Goal: Task Accomplishment & Management: Manage account settings

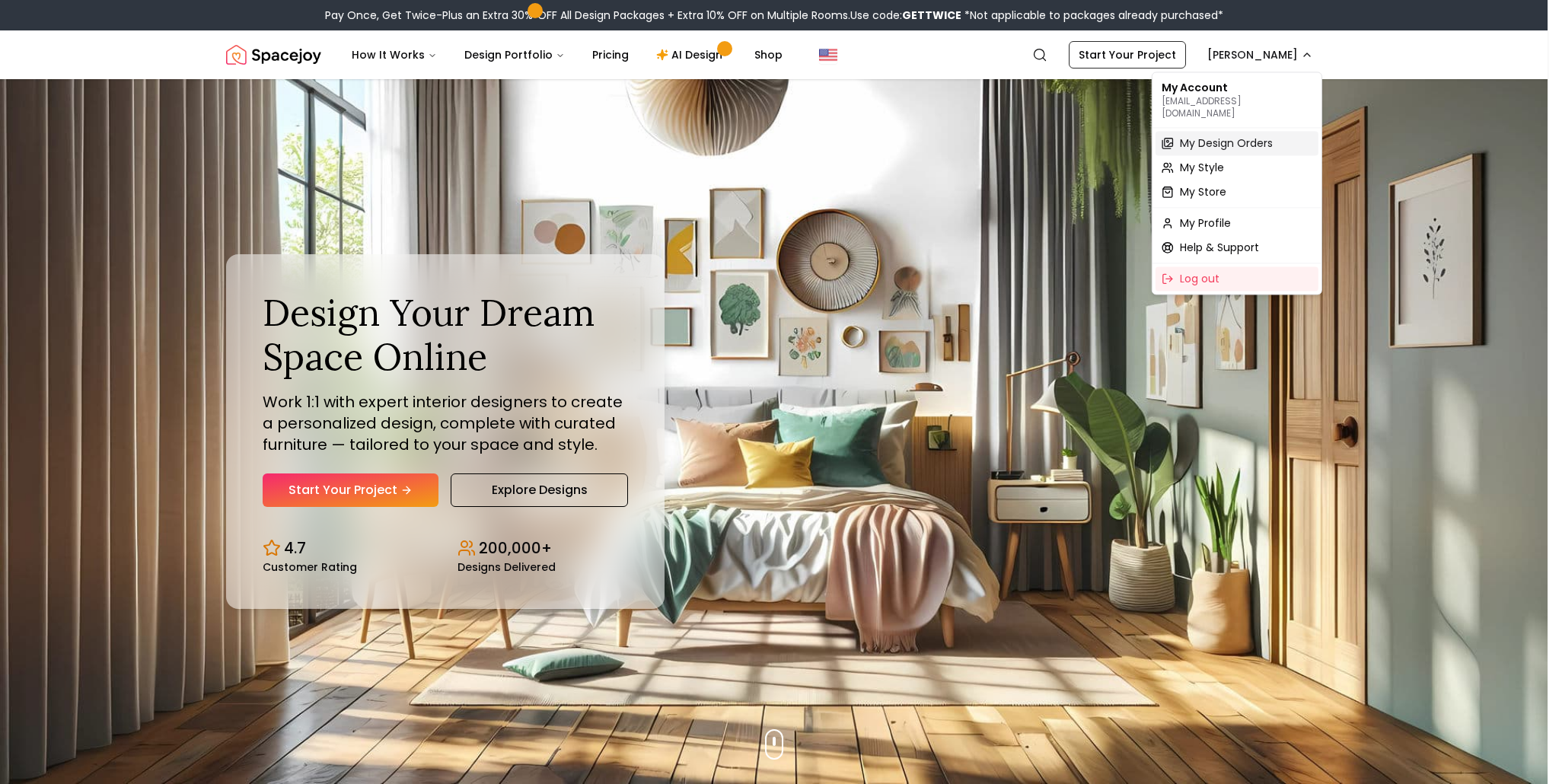
click at [1213, 138] on span "My Design Orders" at bounding box center [1226, 143] width 93 height 16
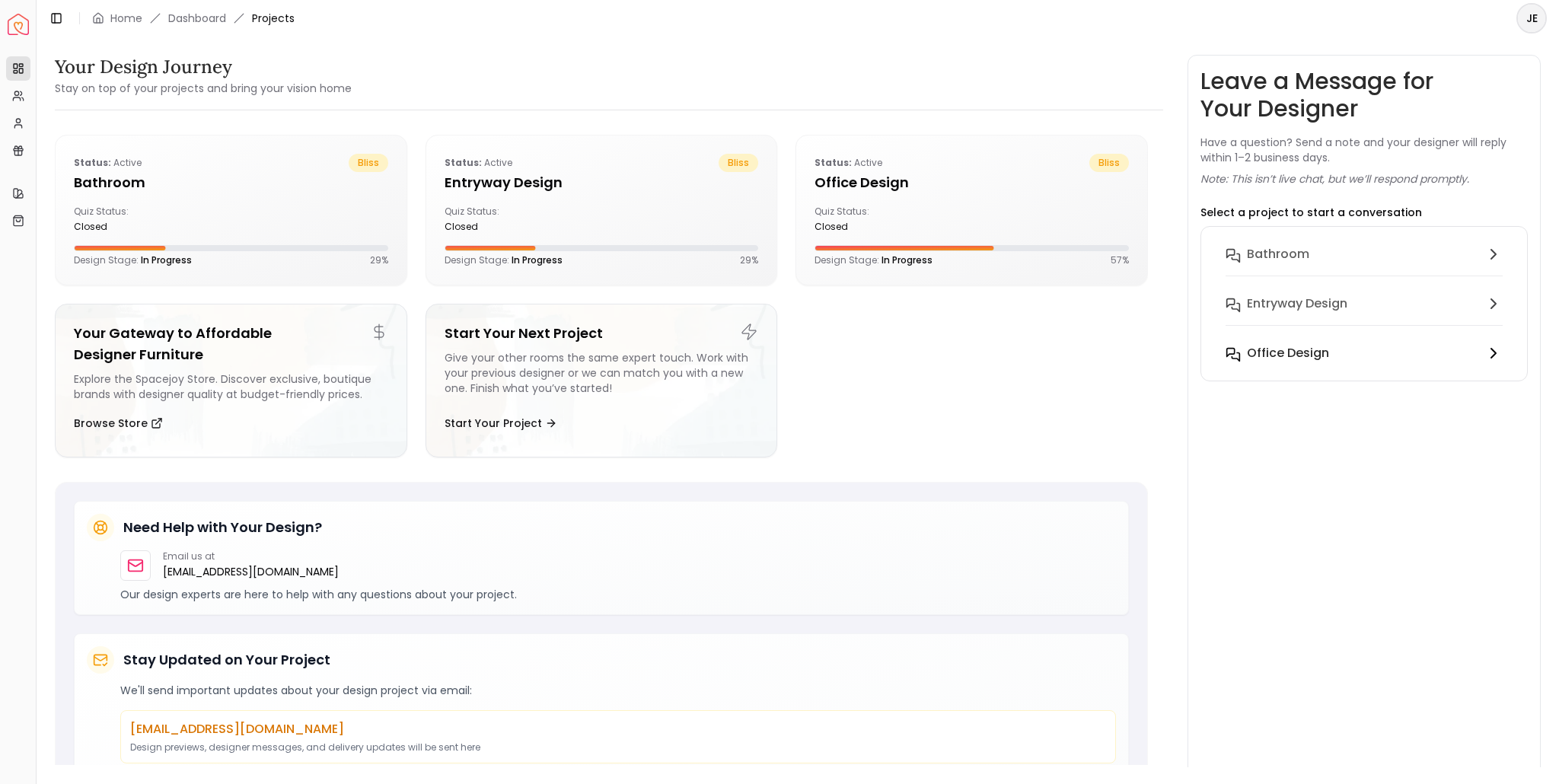
click at [1281, 349] on h6 "Office design" at bounding box center [1288, 352] width 82 height 18
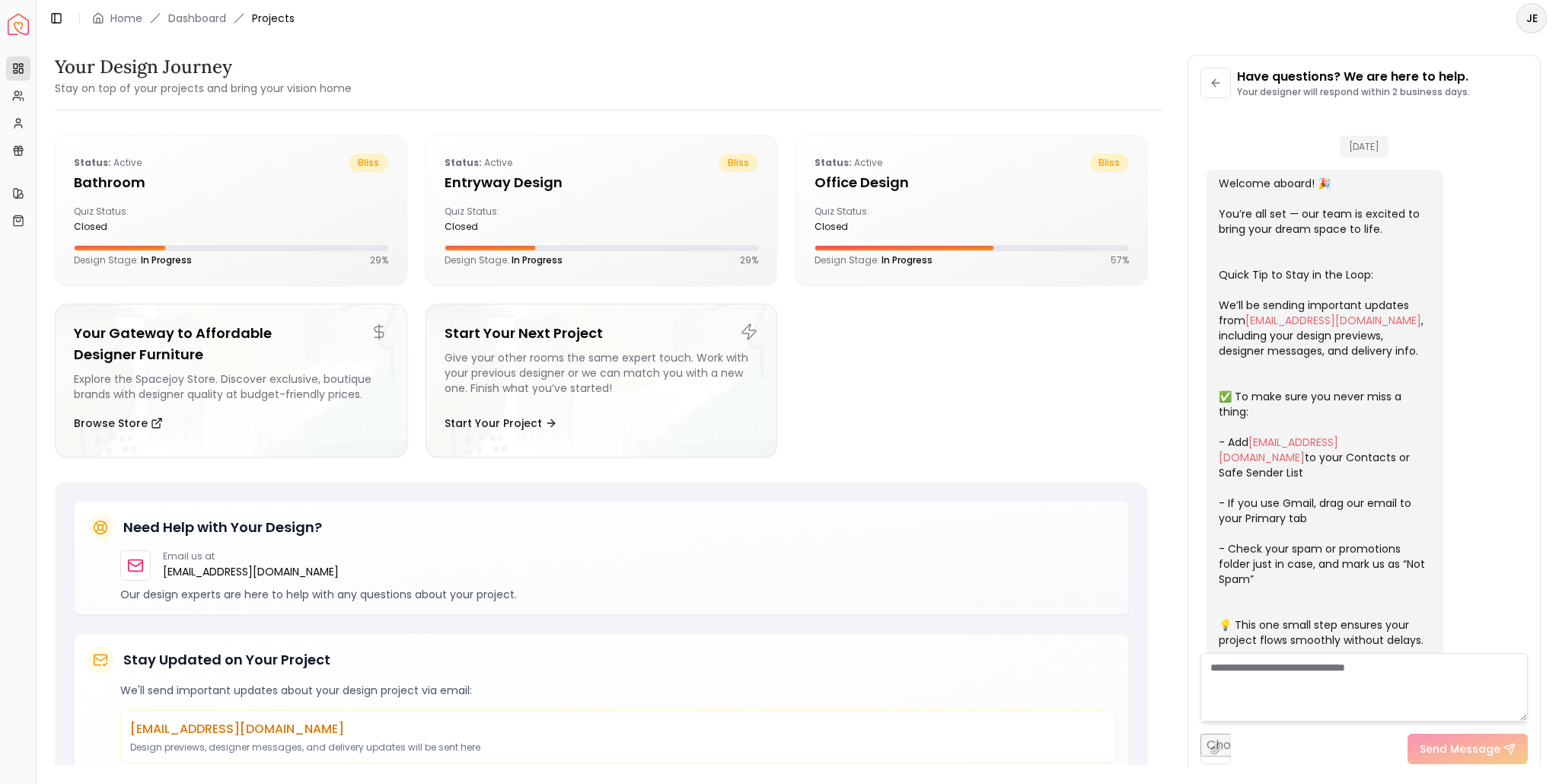
scroll to position [2105, 0]
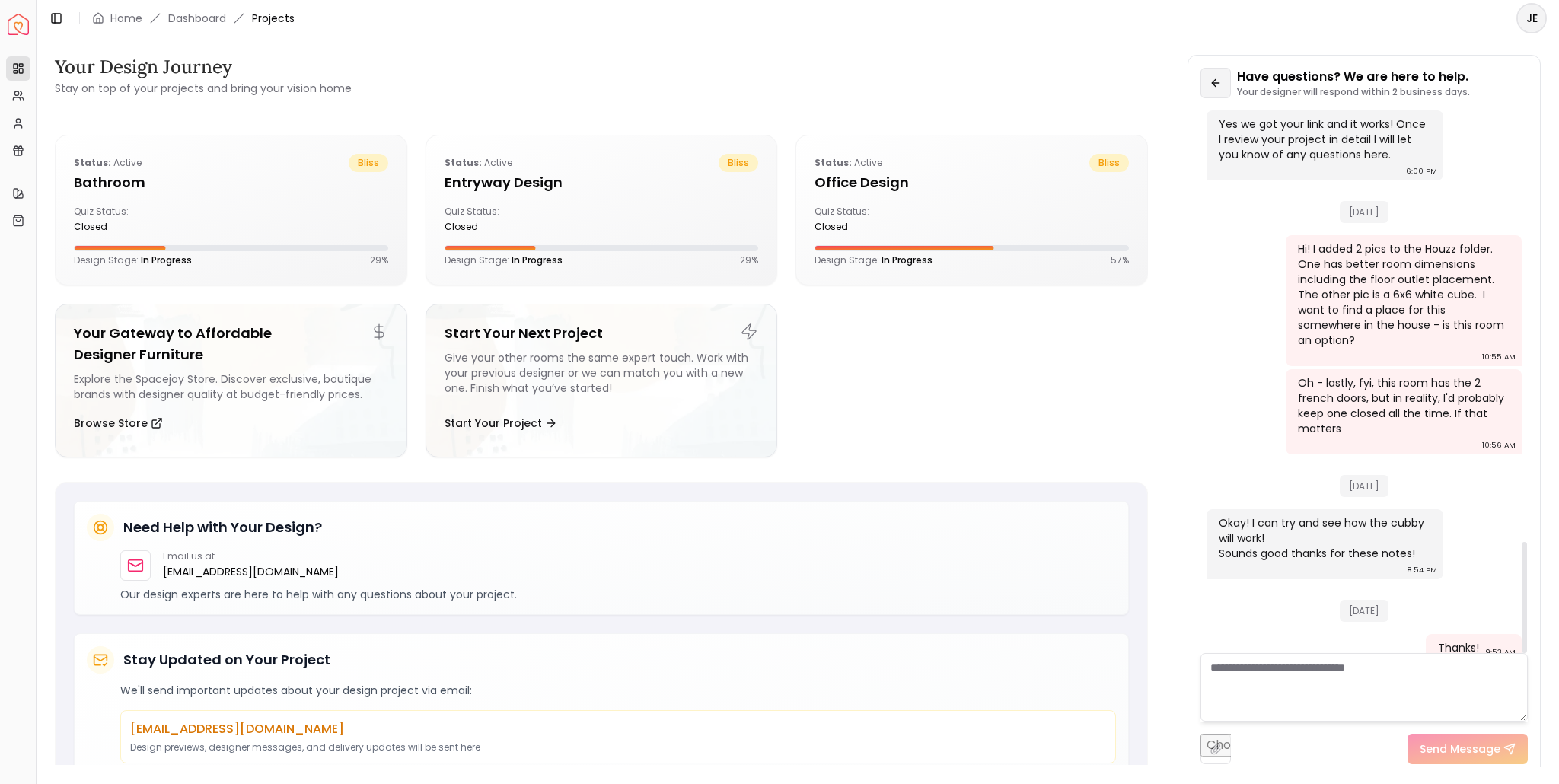
click at [1218, 84] on icon at bounding box center [1215, 83] width 12 height 12
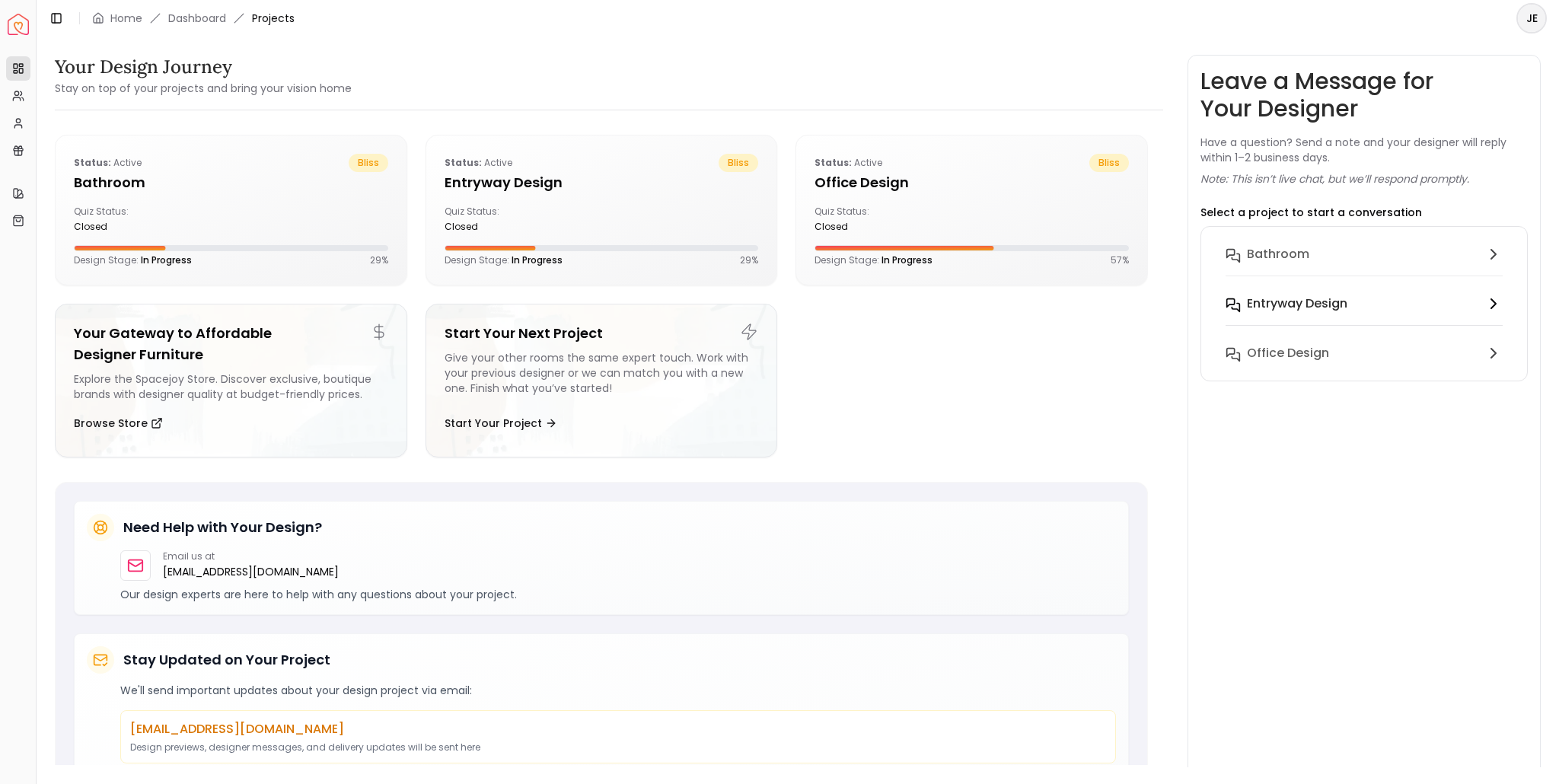
click at [1308, 310] on h6 "entryway design" at bounding box center [1297, 303] width 101 height 18
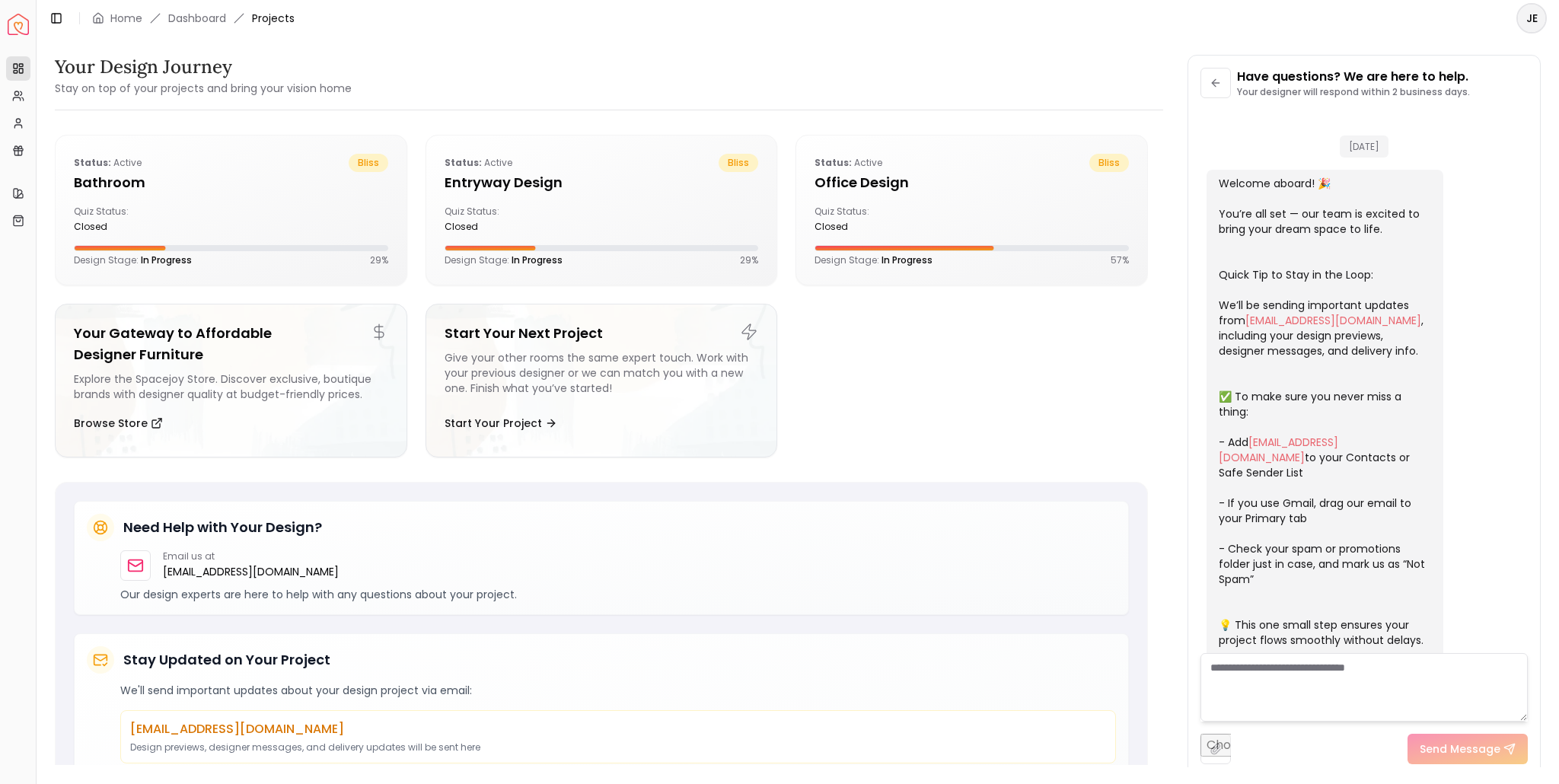
scroll to position [141, 0]
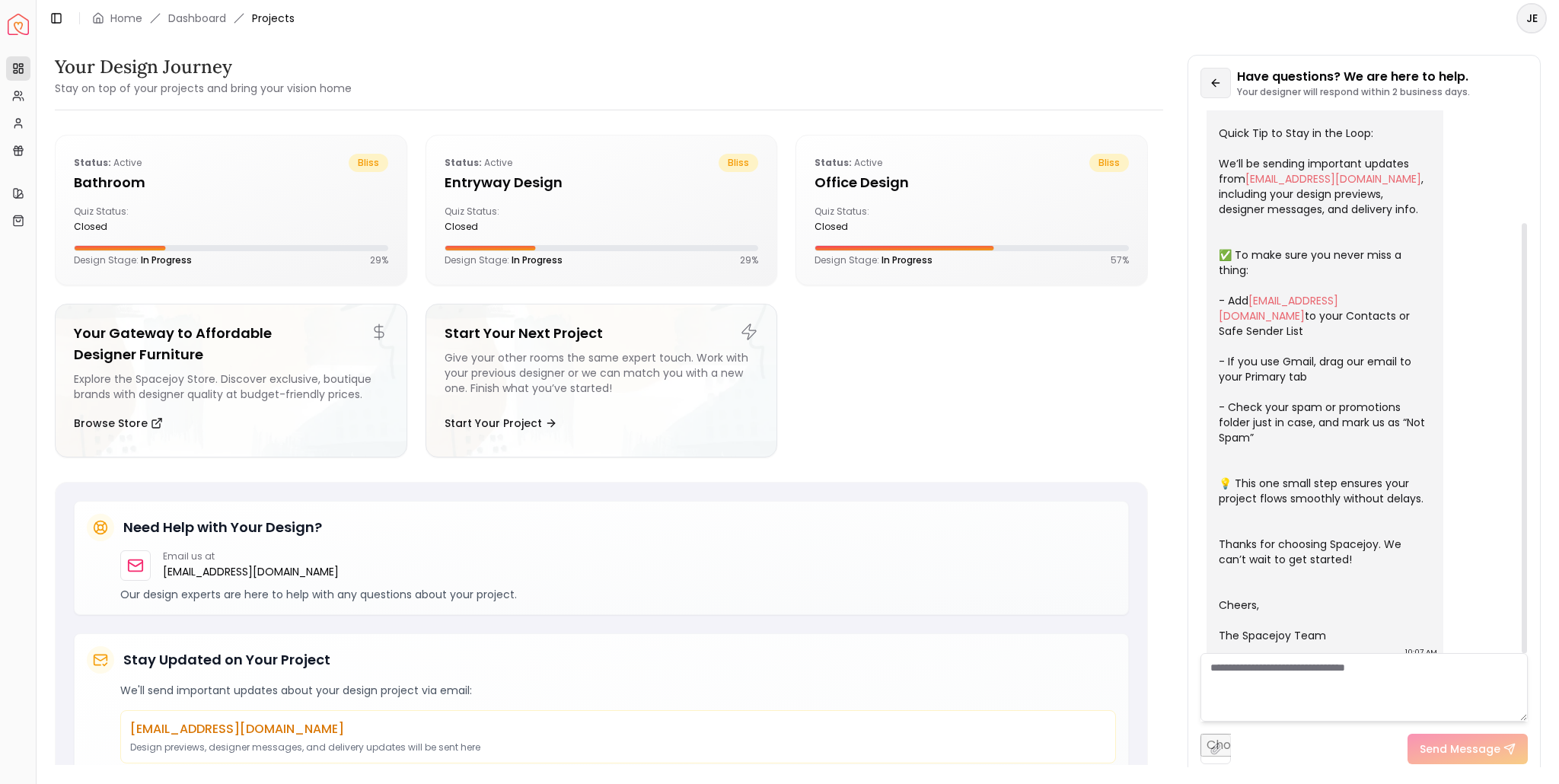
click at [1206, 81] on button at bounding box center [1215, 83] width 30 height 30
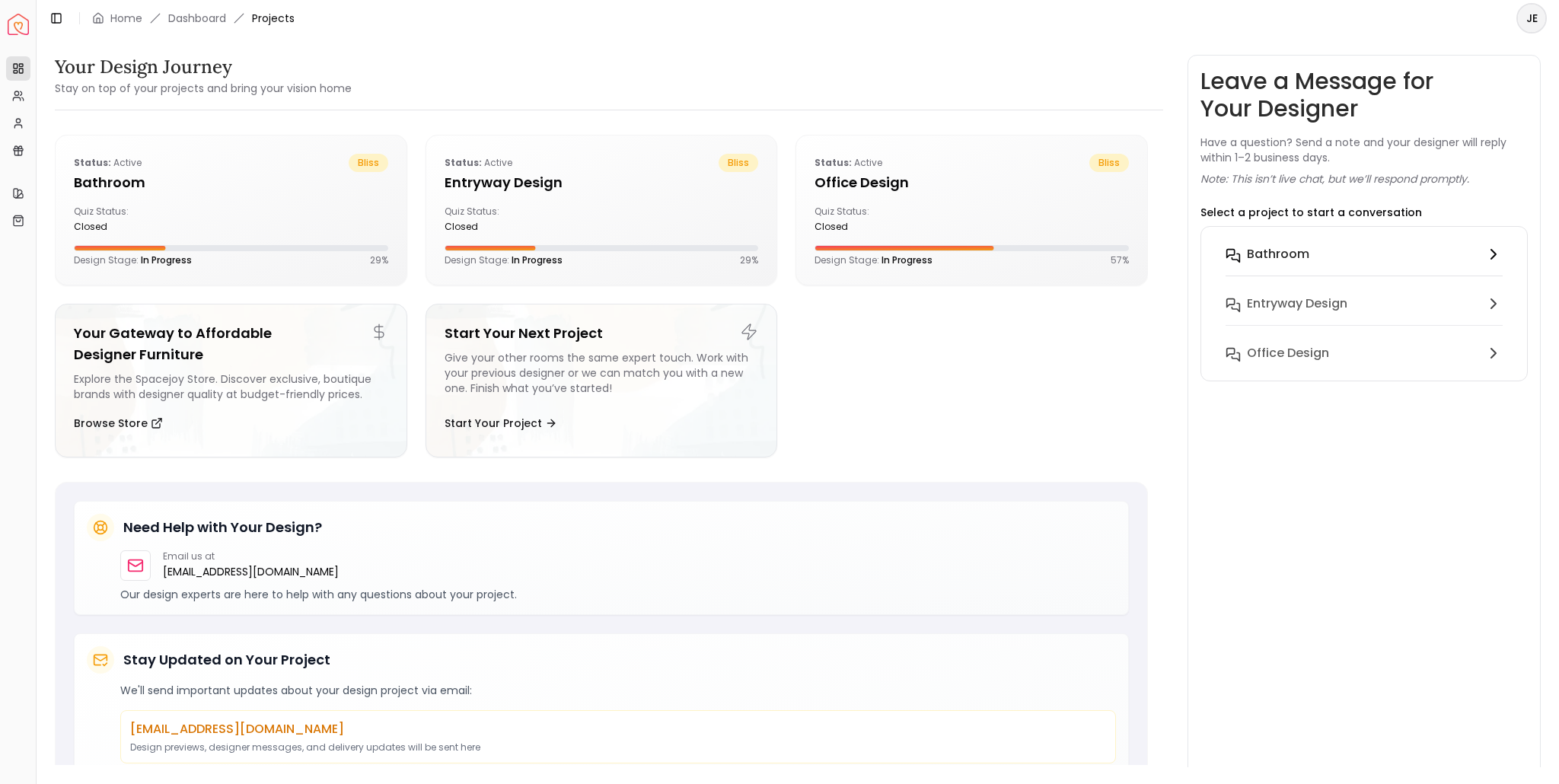
click at [1297, 255] on h6 "Bathroom" at bounding box center [1278, 253] width 62 height 18
